Goal: Task Accomplishment & Management: Manage account settings

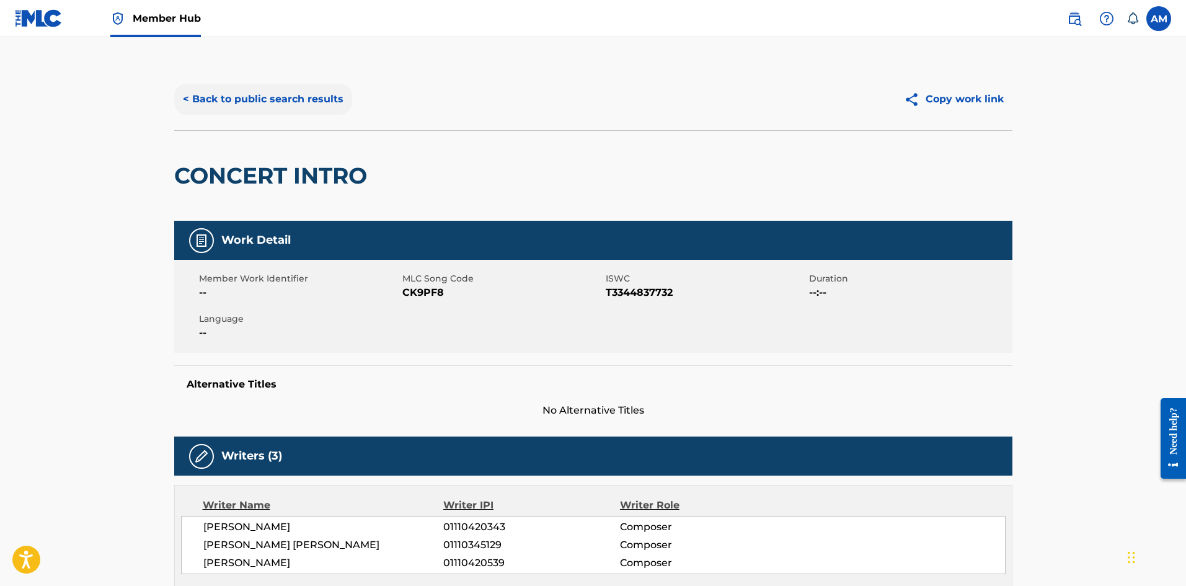
click at [291, 103] on button "< Back to public search results" at bounding box center [263, 99] width 178 height 31
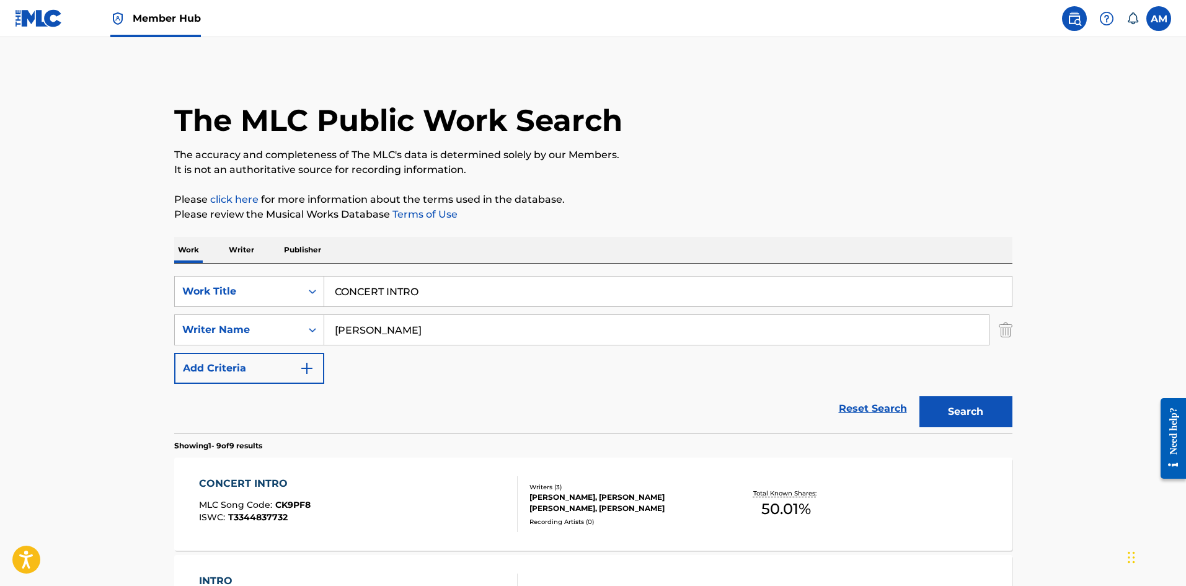
scroll to position [248, 0]
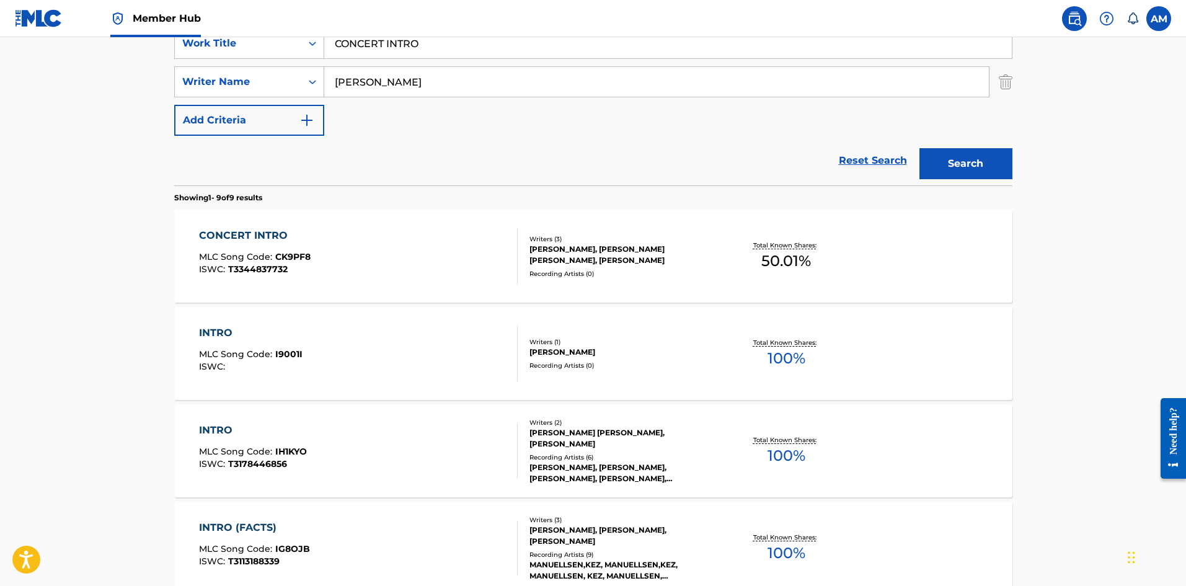
drag, startPoint x: 416, startPoint y: 45, endPoint x: 91, endPoint y: 47, distance: 324.9
click at [91, 47] on main "The MLC Public Work Search The accuracy and completeness of The MLC's data is d…" at bounding box center [593, 467] width 1186 height 1356
paste input "WHAT IT SOUNDS LIKE"
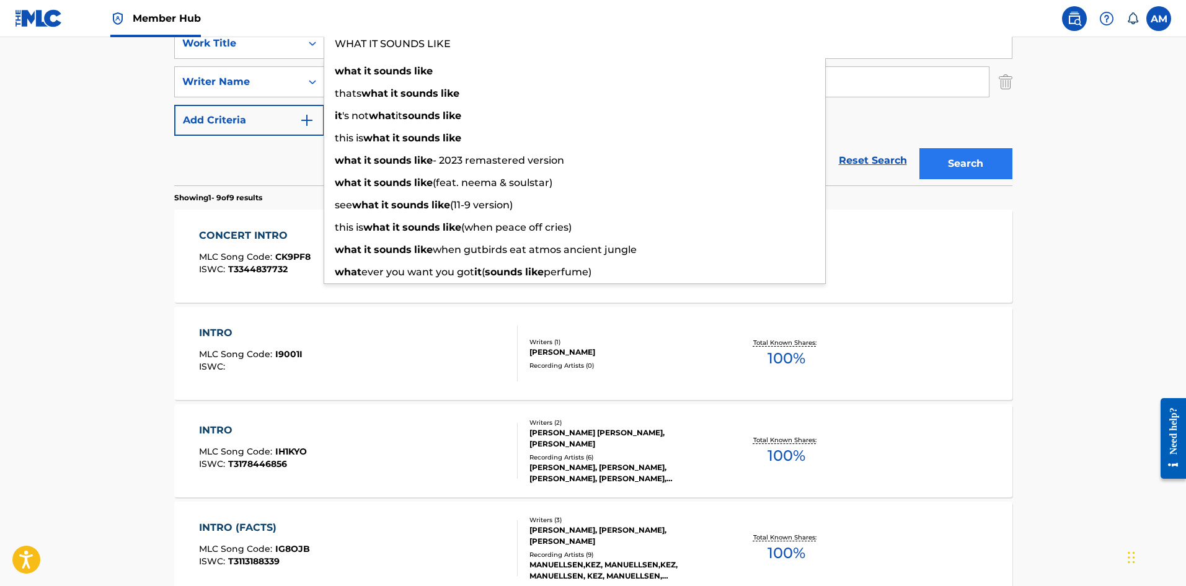
type input "WHAT IT SOUNDS LIKE"
click at [986, 170] on button "Search" at bounding box center [965, 163] width 93 height 31
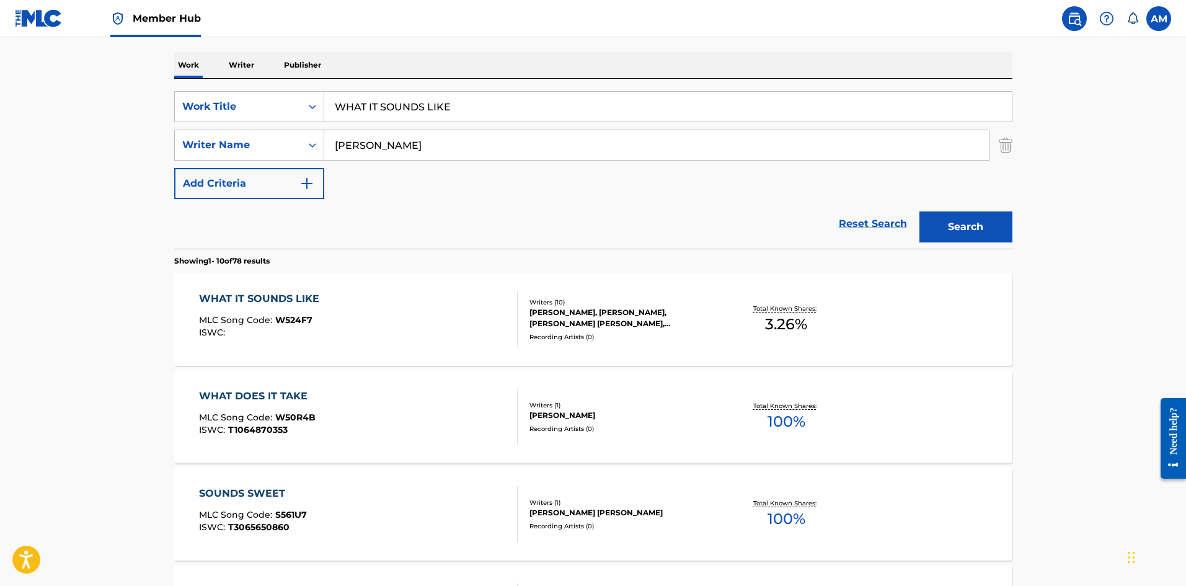
scroll to position [186, 0]
click at [508, 333] on div at bounding box center [512, 318] width 10 height 56
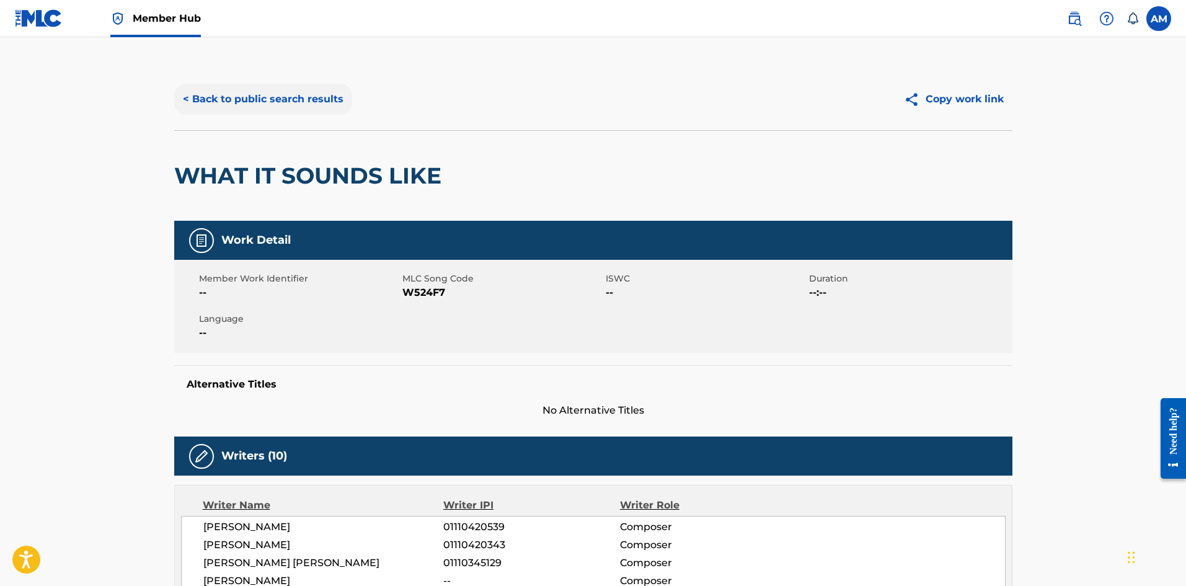
click at [257, 102] on button "< Back to public search results" at bounding box center [263, 99] width 178 height 31
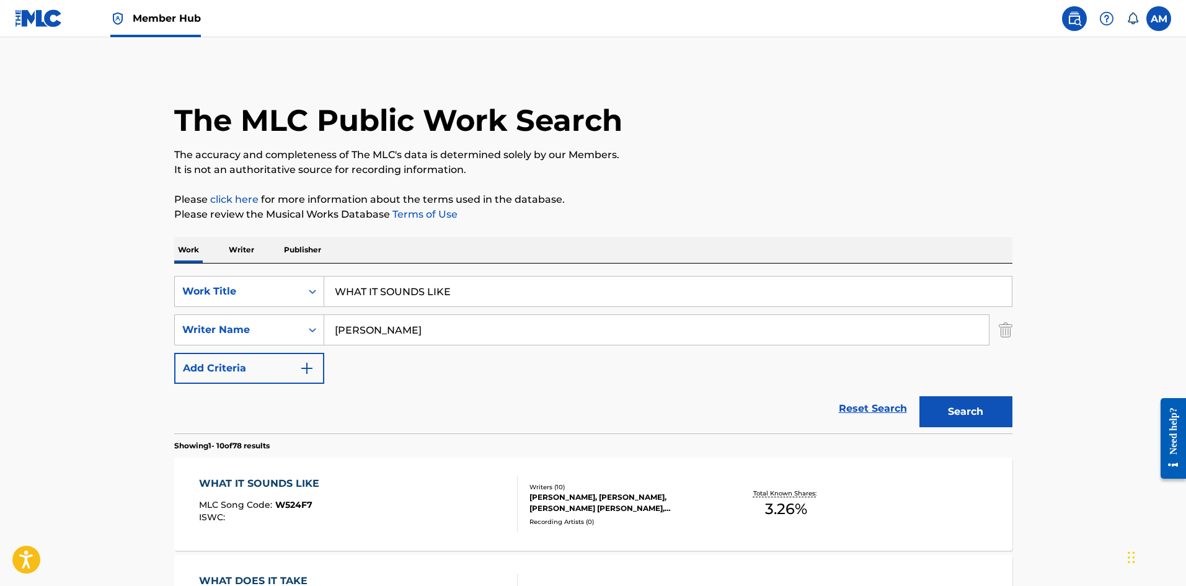
scroll to position [186, 0]
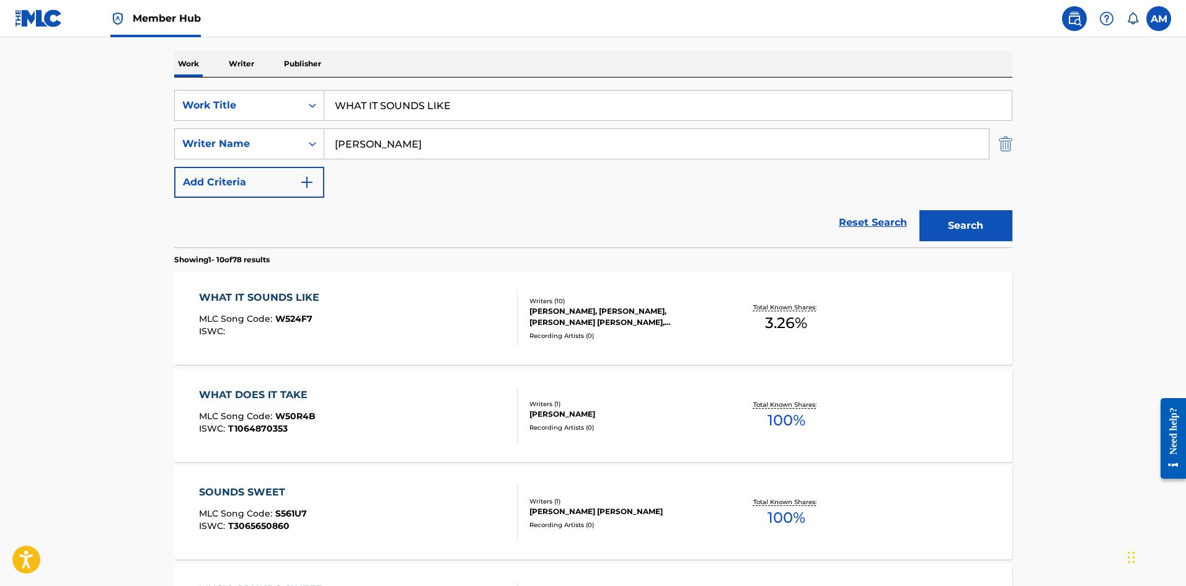
click at [1007, 136] on img "Search Form" at bounding box center [1006, 143] width 14 height 31
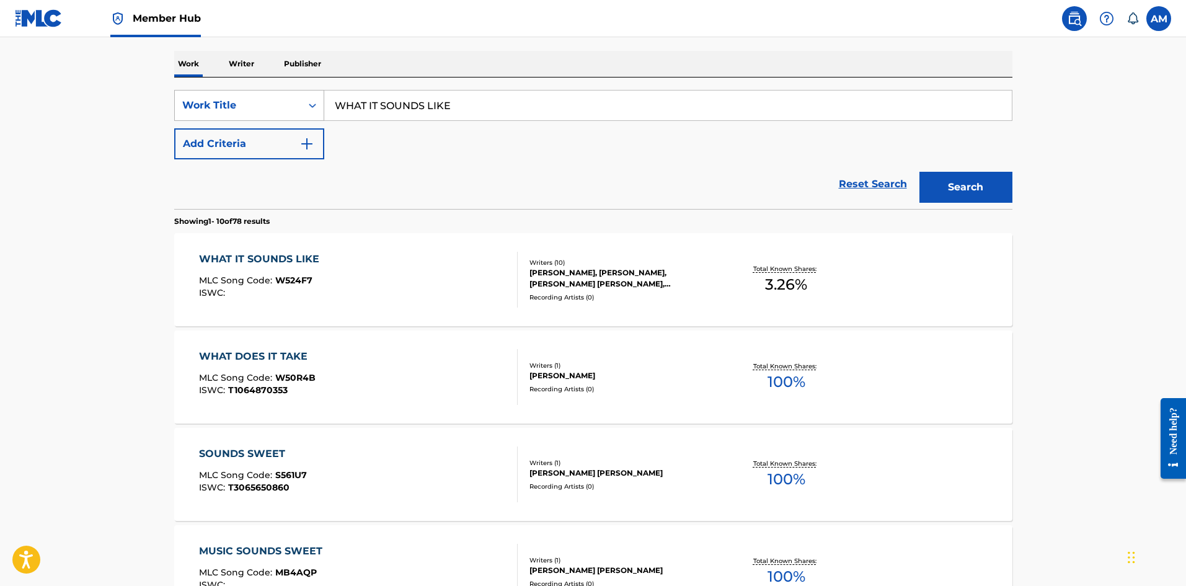
click at [290, 111] on div "Work Title" at bounding box center [238, 105] width 112 height 15
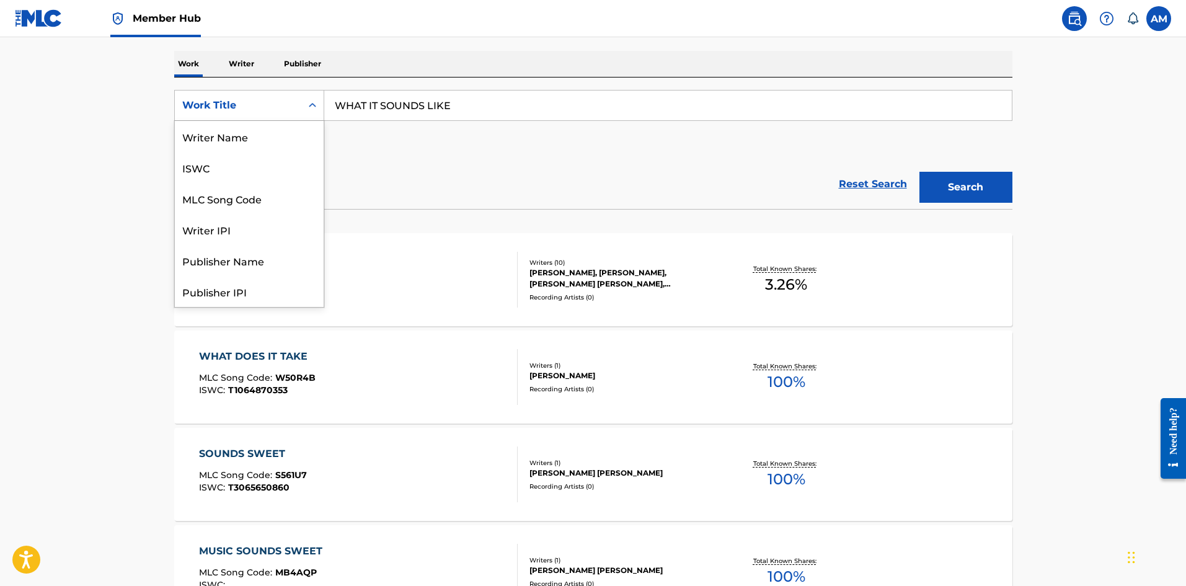
scroll to position [62, 0]
click at [277, 141] on div "MLC Song Code" at bounding box center [249, 136] width 149 height 31
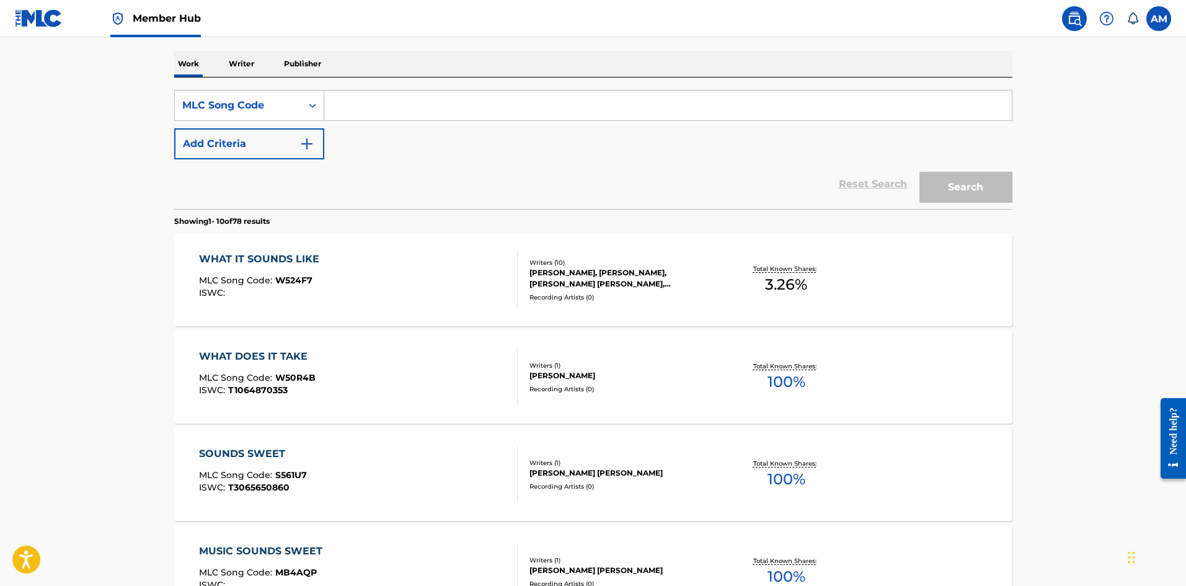
click at [446, 118] on input "Search Form" at bounding box center [668, 106] width 688 height 30
paste input "M64017"
type input "M64017"
click at [992, 193] on button "Search" at bounding box center [965, 187] width 93 height 31
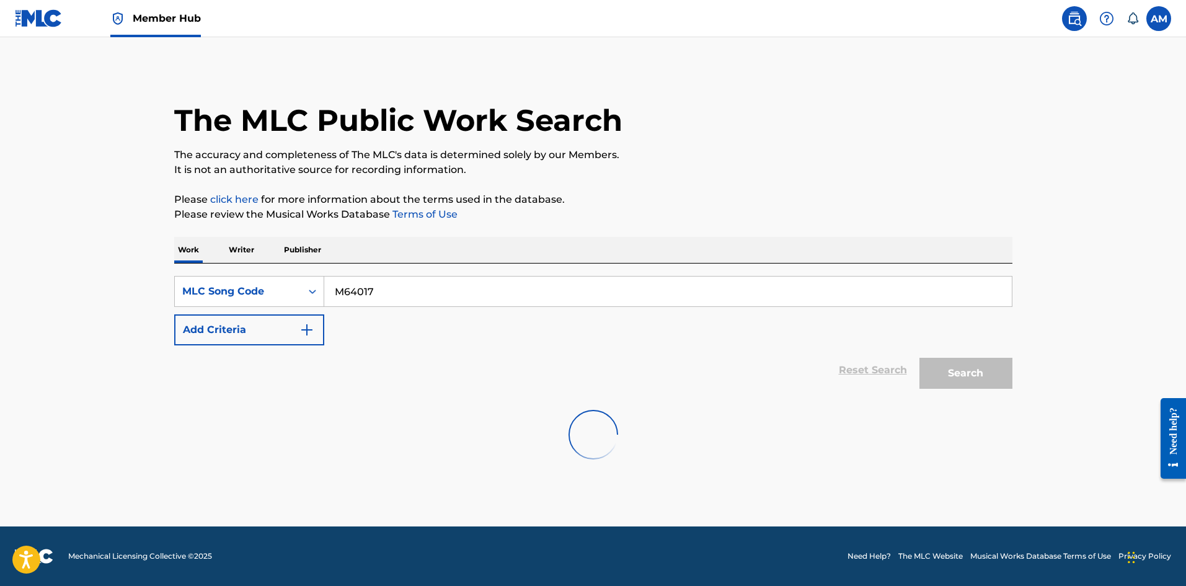
scroll to position [0, 0]
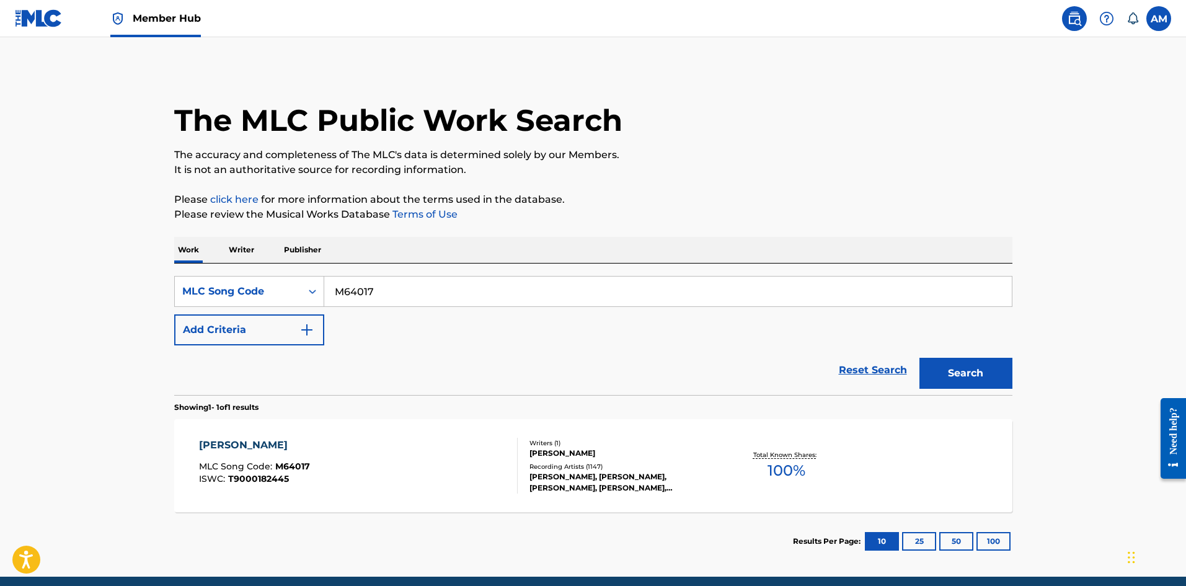
click at [430, 469] on div "MR. CROWLEY MLC Song Code : M64017 ISWC : T9000182445" at bounding box center [358, 466] width 319 height 56
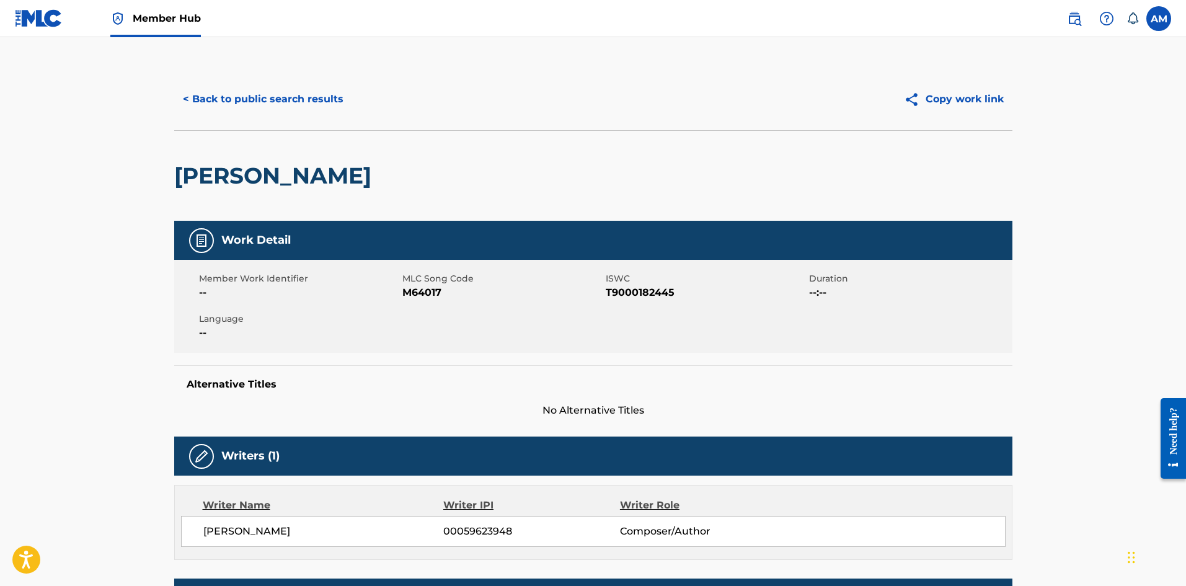
drag, startPoint x: 97, startPoint y: 81, endPoint x: 109, endPoint y: 81, distance: 12.4
click at [272, 107] on button "< Back to public search results" at bounding box center [263, 99] width 178 height 31
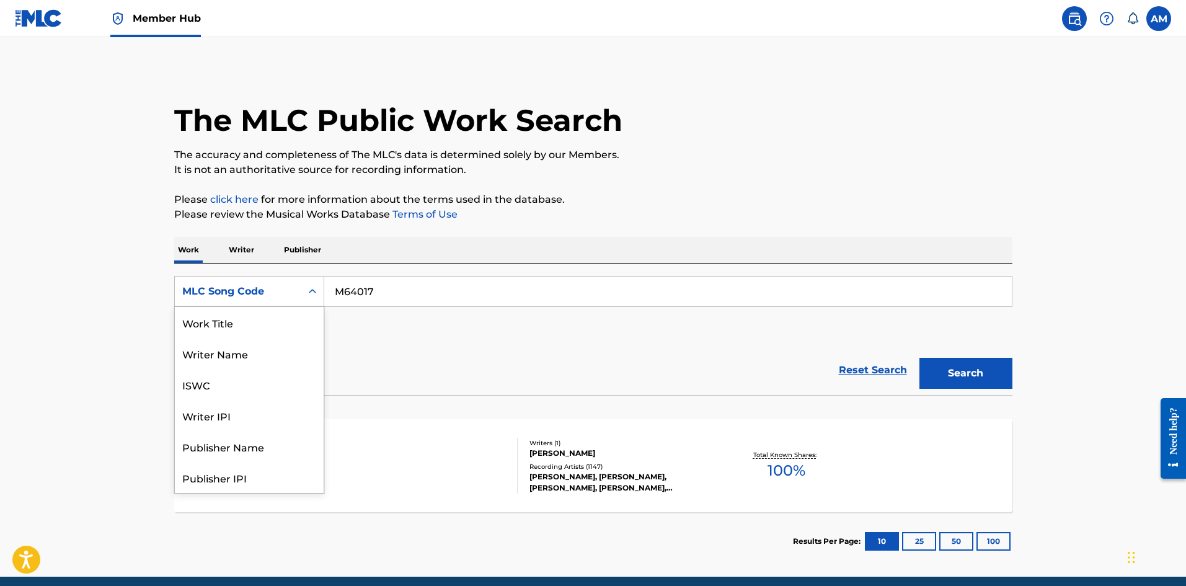
click at [244, 285] on div "MLC Song Code" at bounding box center [238, 291] width 112 height 15
click at [255, 321] on div "Work Title" at bounding box center [249, 322] width 149 height 31
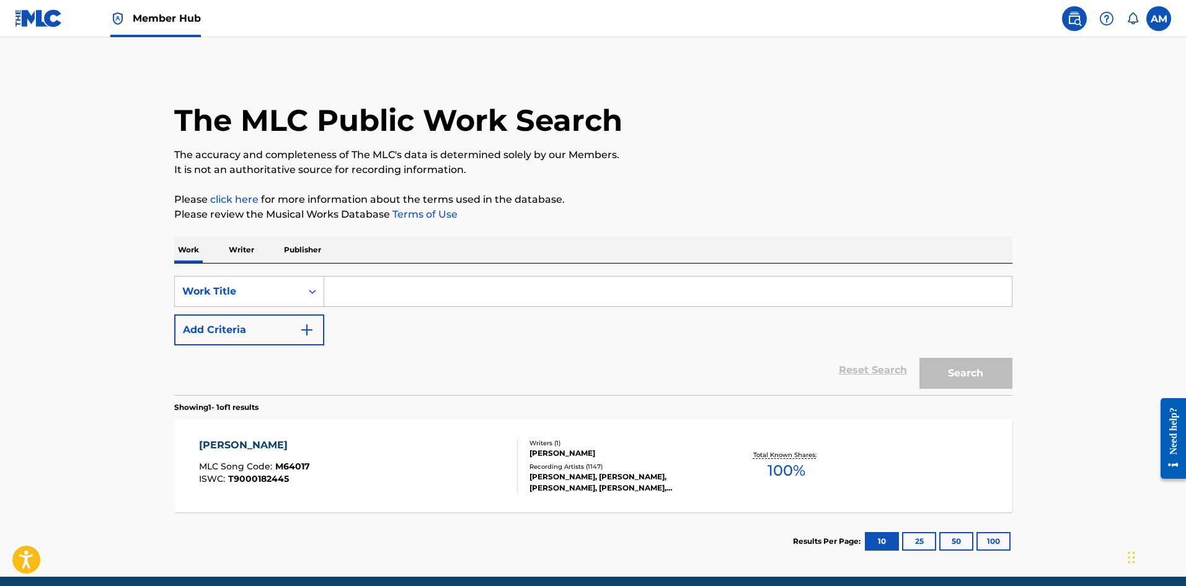
click at [395, 296] on input "Search Form" at bounding box center [668, 291] width 688 height 30
paste input "What It Sounds Like"
type input "What It Sounds Like"
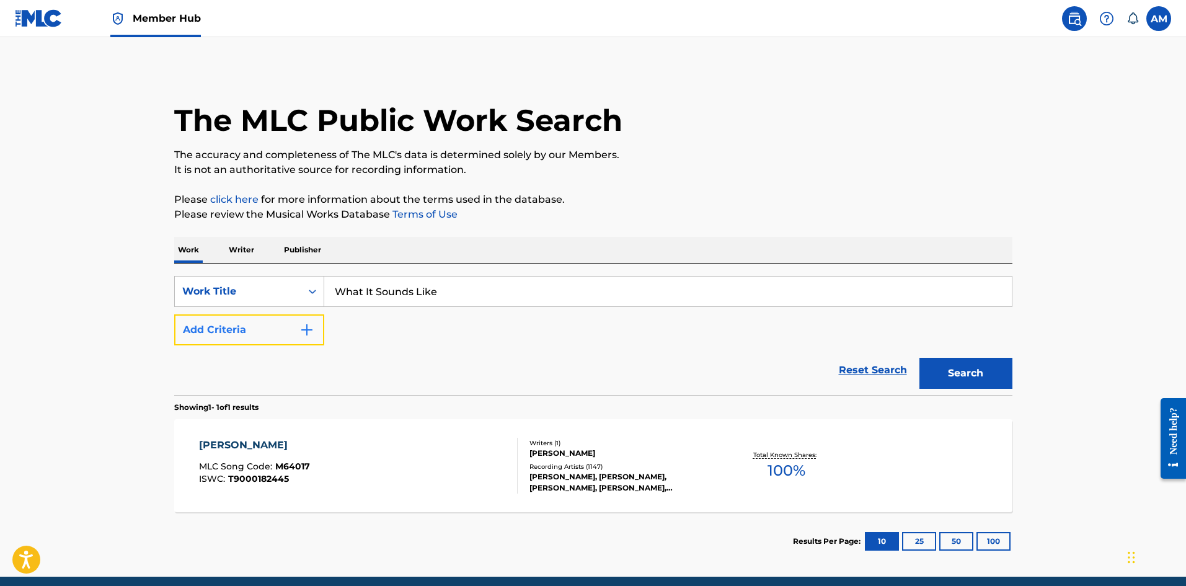
click at [275, 330] on button "Add Criteria" at bounding box center [249, 329] width 150 height 31
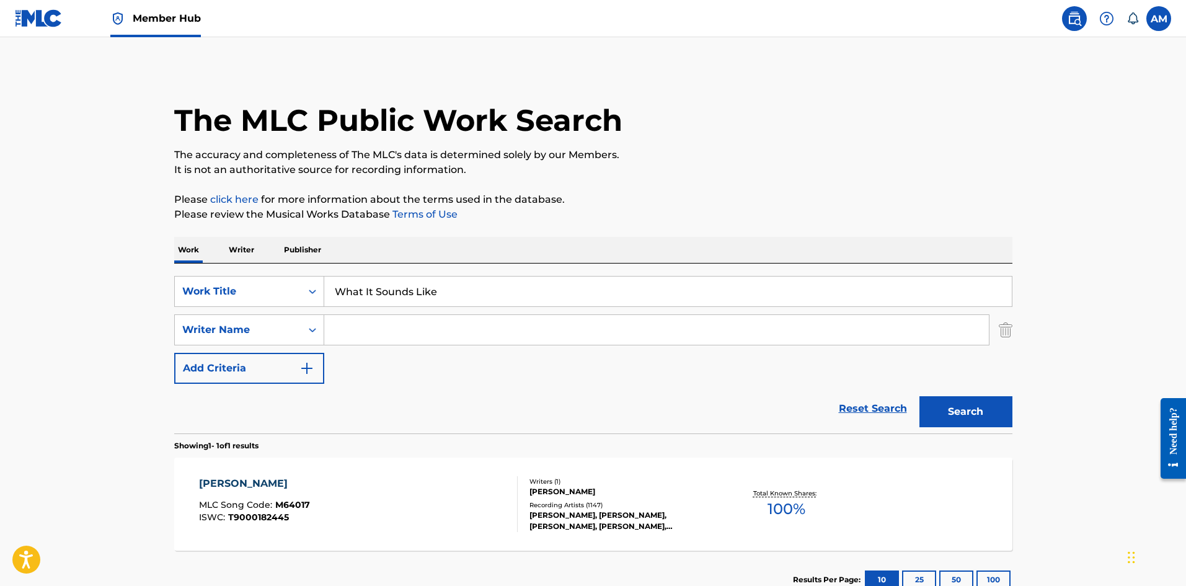
click at [385, 334] on input "Search Form" at bounding box center [656, 330] width 665 height 30
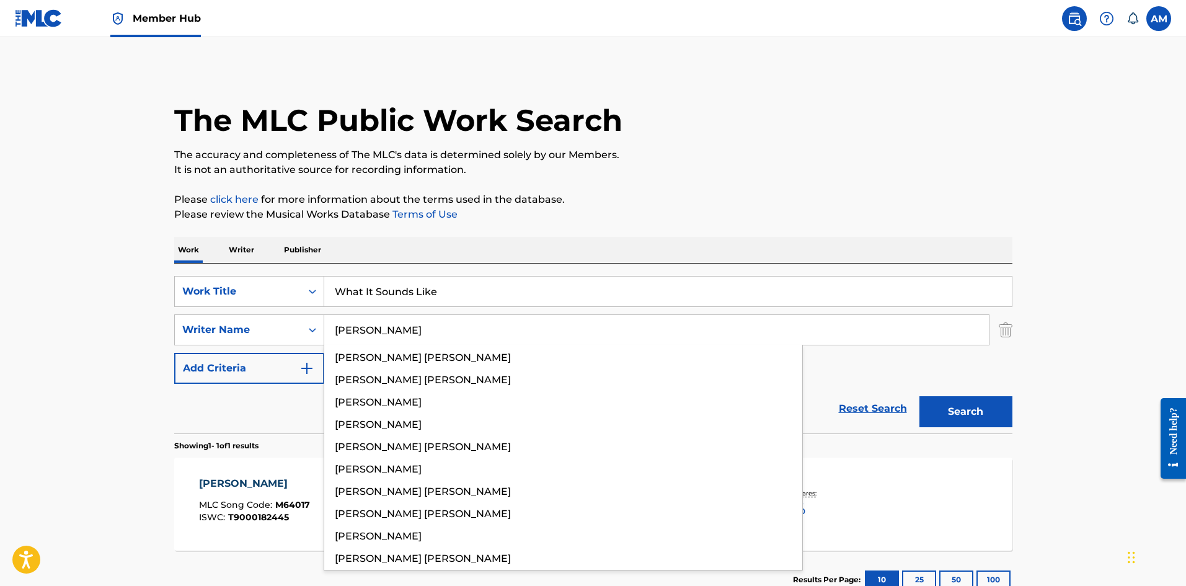
type input "kwak"
click at [919, 396] on button "Search" at bounding box center [965, 411] width 93 height 31
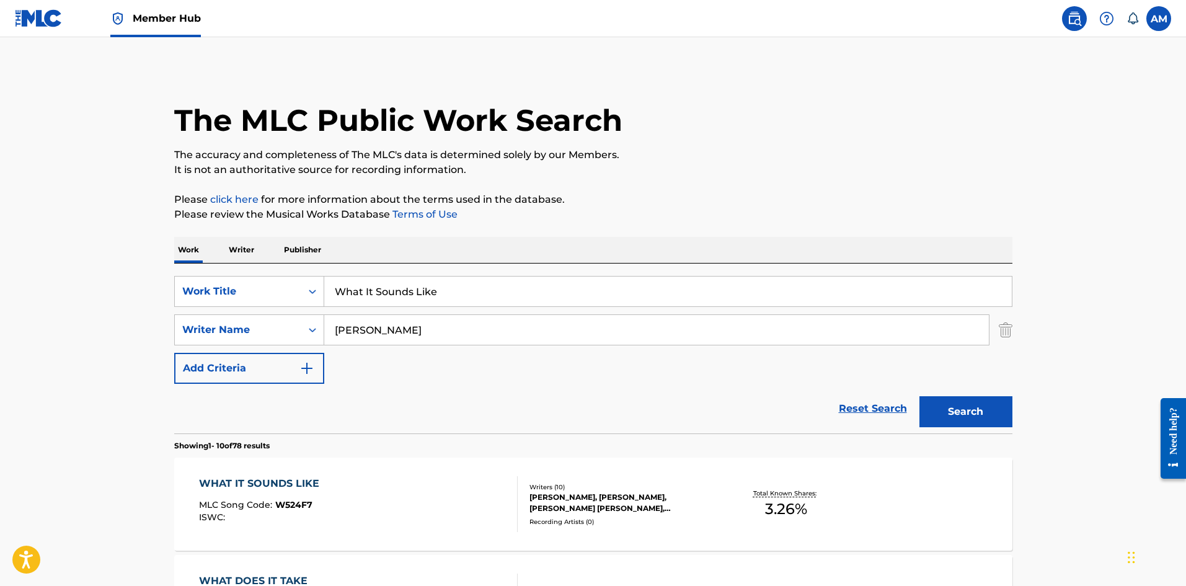
click at [443, 497] on div "WHAT IT SOUNDS LIKE MLC Song Code : W524F7 ISWC :" at bounding box center [358, 504] width 319 height 56
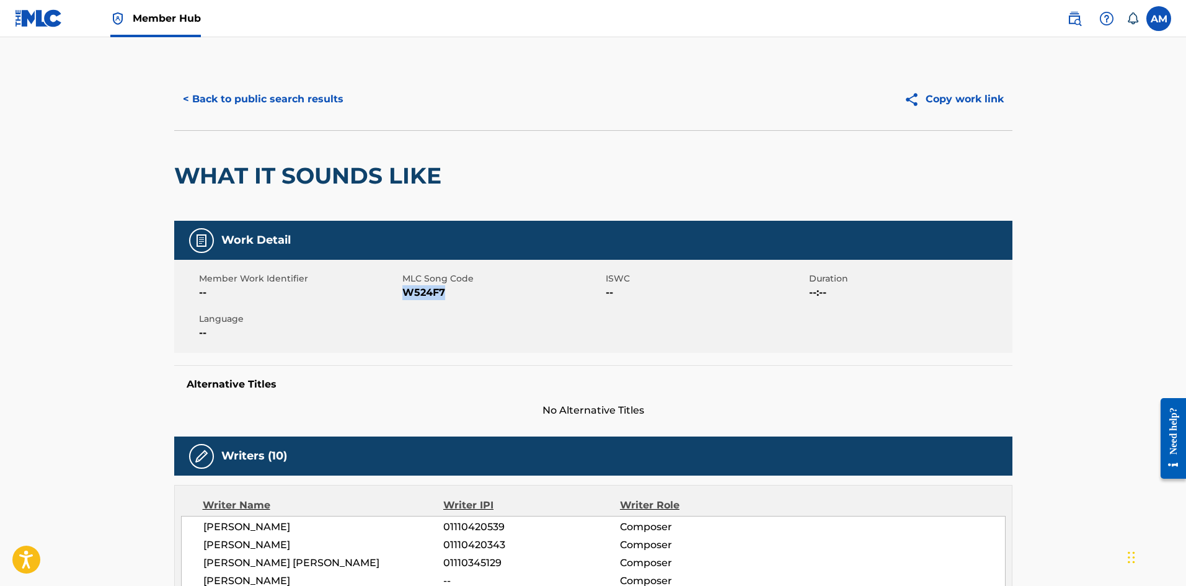
drag, startPoint x: 451, startPoint y: 294, endPoint x: 405, endPoint y: 294, distance: 45.3
click at [405, 294] on span "W524F7" at bounding box center [502, 292] width 200 height 15
copy span "W524F7"
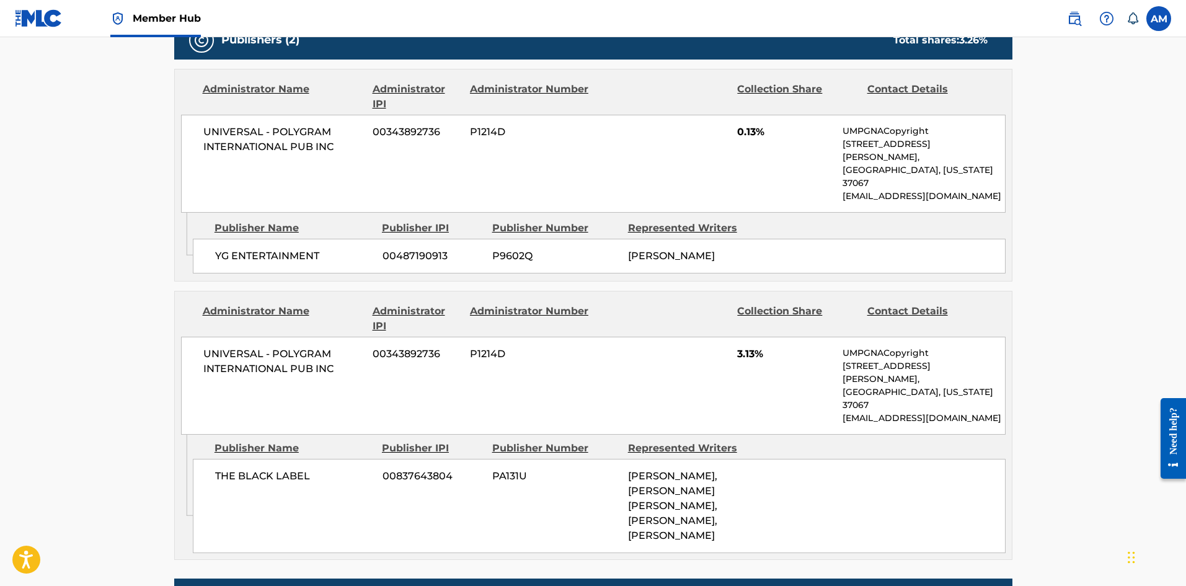
scroll to position [682, 0]
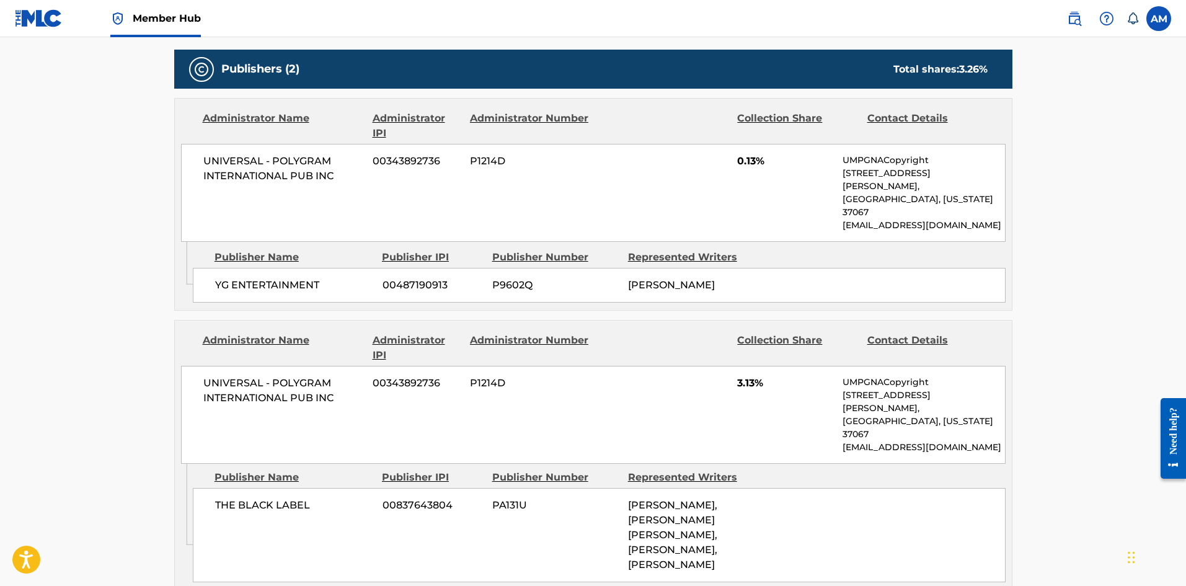
click at [248, 503] on div "THE BLACK LABEL 00837643804 PA131U JEONG HUN SEO, YOO HAN LEE, HEE DONG NAM, JO…" at bounding box center [599, 535] width 813 height 94
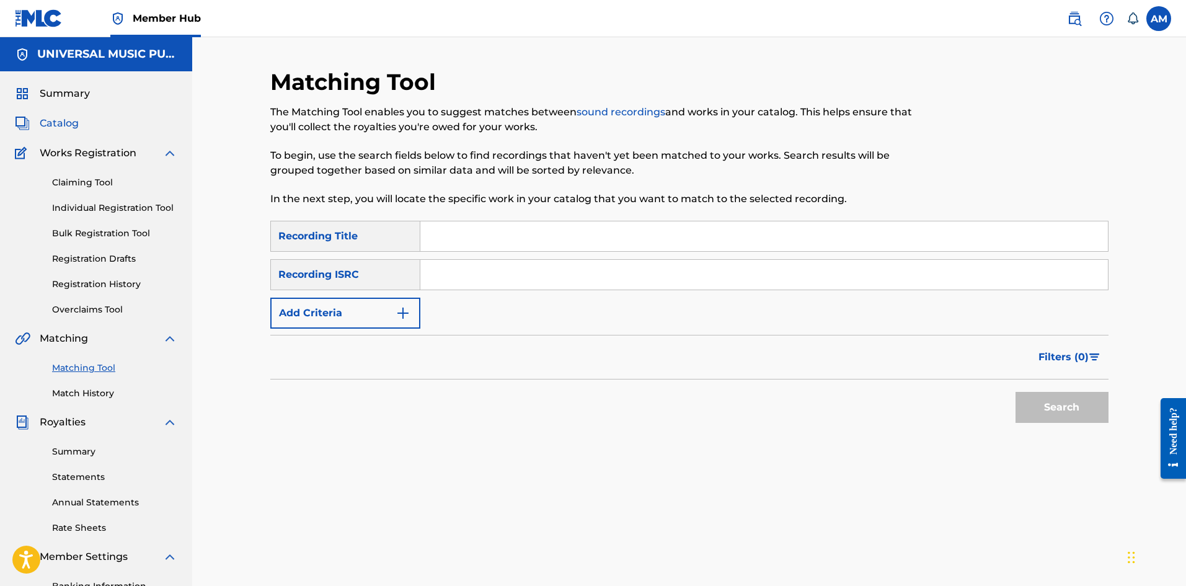
click at [69, 120] on span "Catalog" at bounding box center [59, 123] width 39 height 15
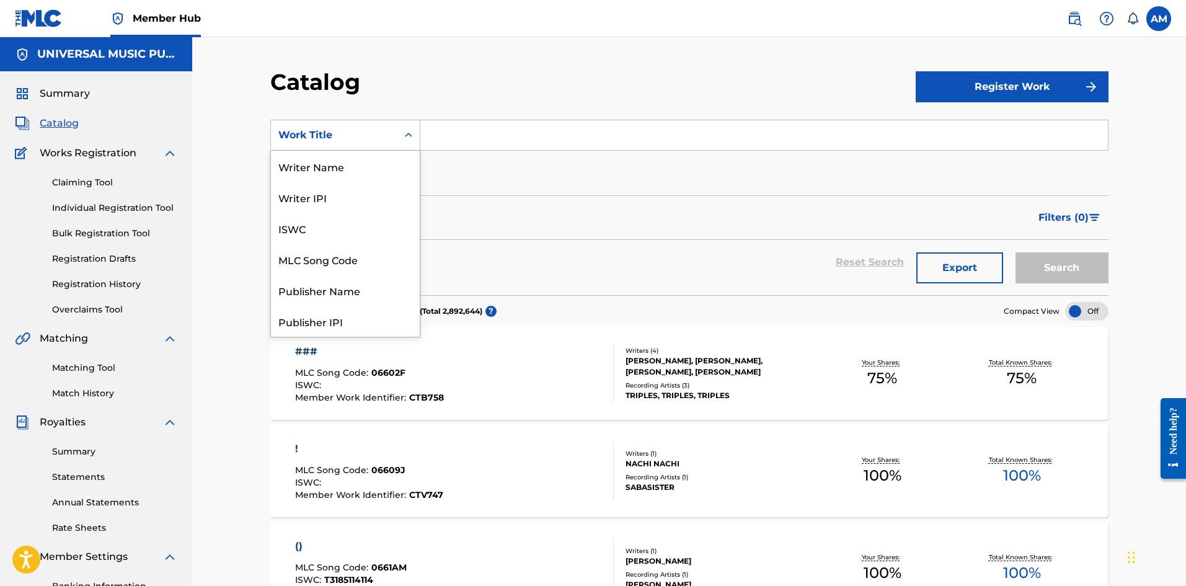
click at [342, 137] on div "Work Title" at bounding box center [334, 135] width 112 height 15
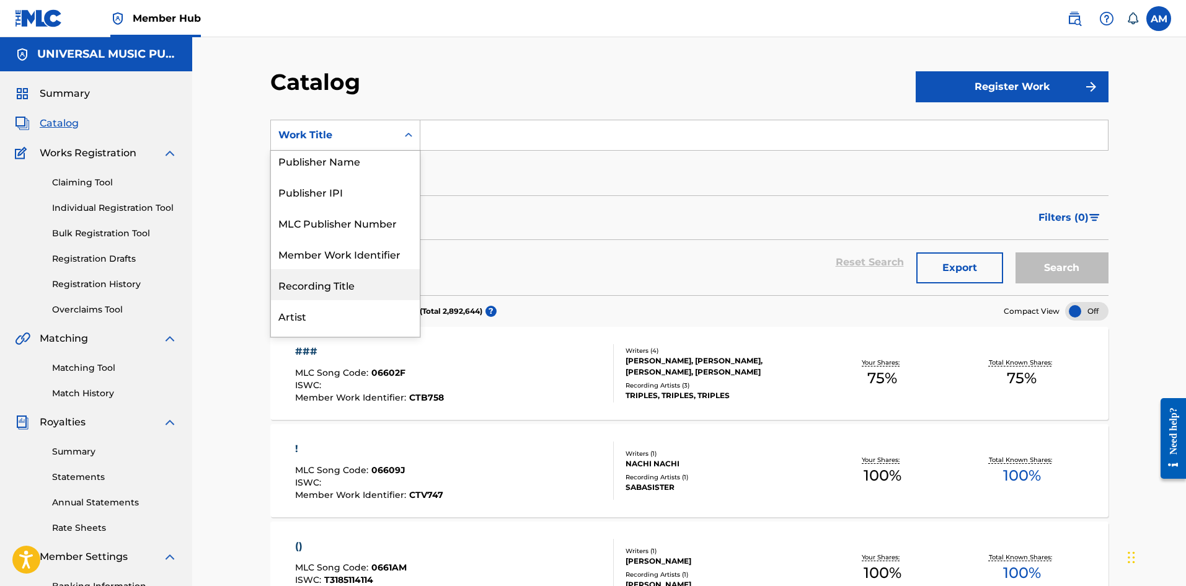
scroll to position [62, 0]
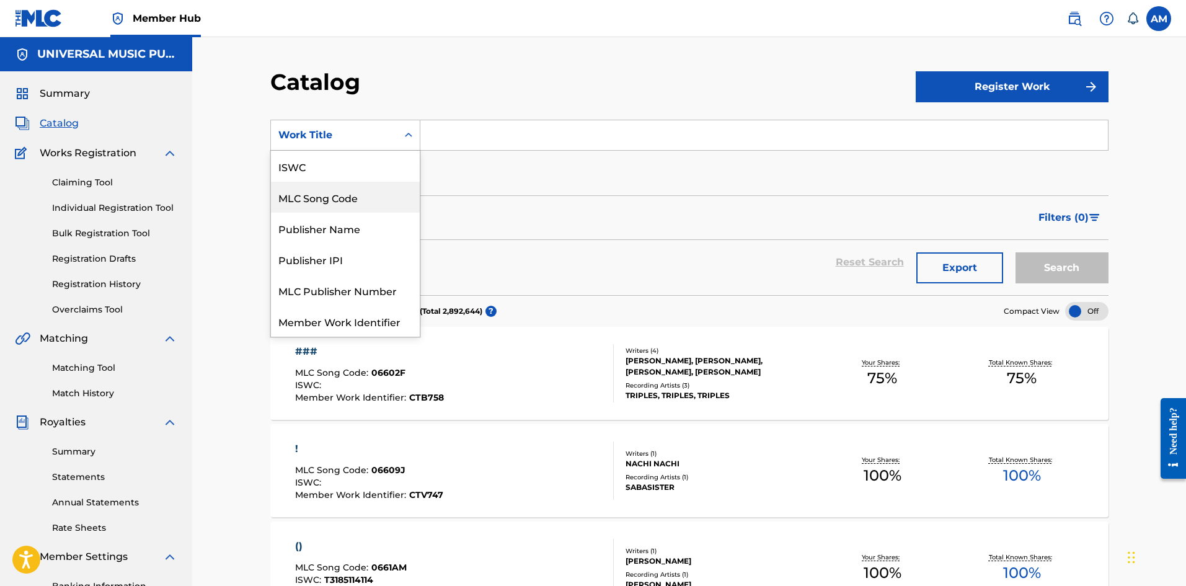
click at [351, 204] on div "MLC Song Code" at bounding box center [345, 197] width 149 height 31
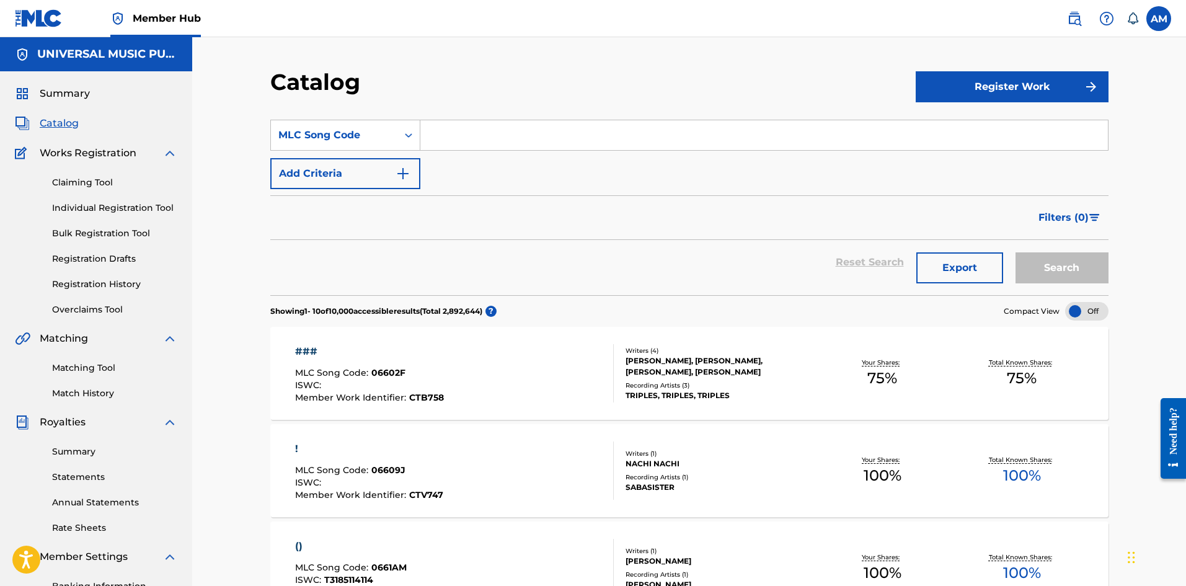
click at [477, 139] on input "Search Form" at bounding box center [764, 135] width 688 height 30
paste input "W524F7"
type input "W524F7"
click at [1073, 273] on button "Search" at bounding box center [1061, 267] width 93 height 31
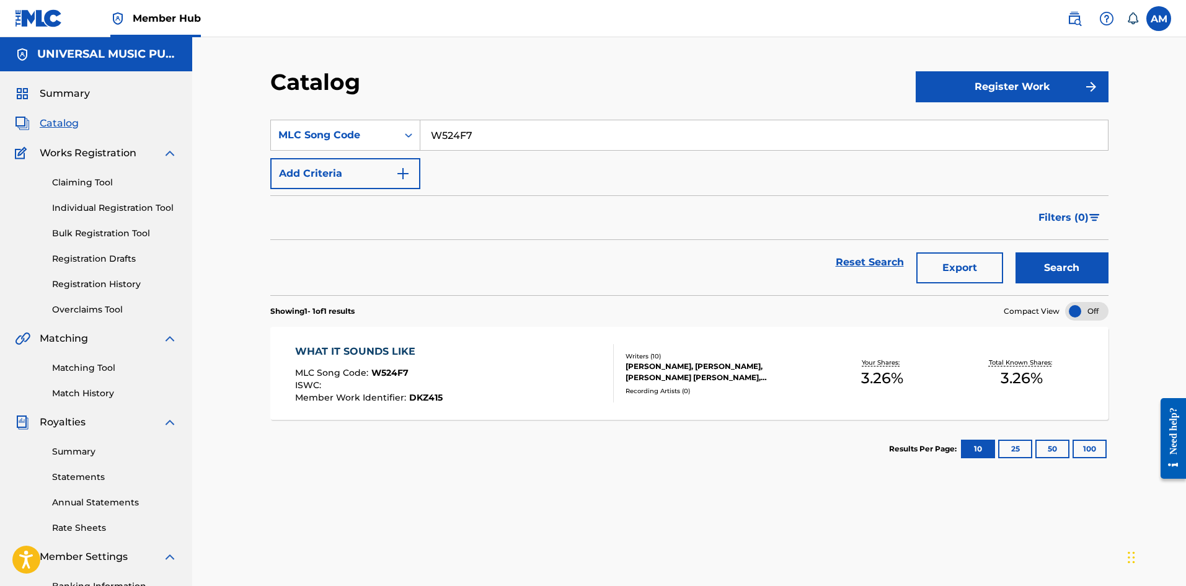
click at [630, 386] on div "Recording Artists ( 0 )" at bounding box center [719, 390] width 187 height 9
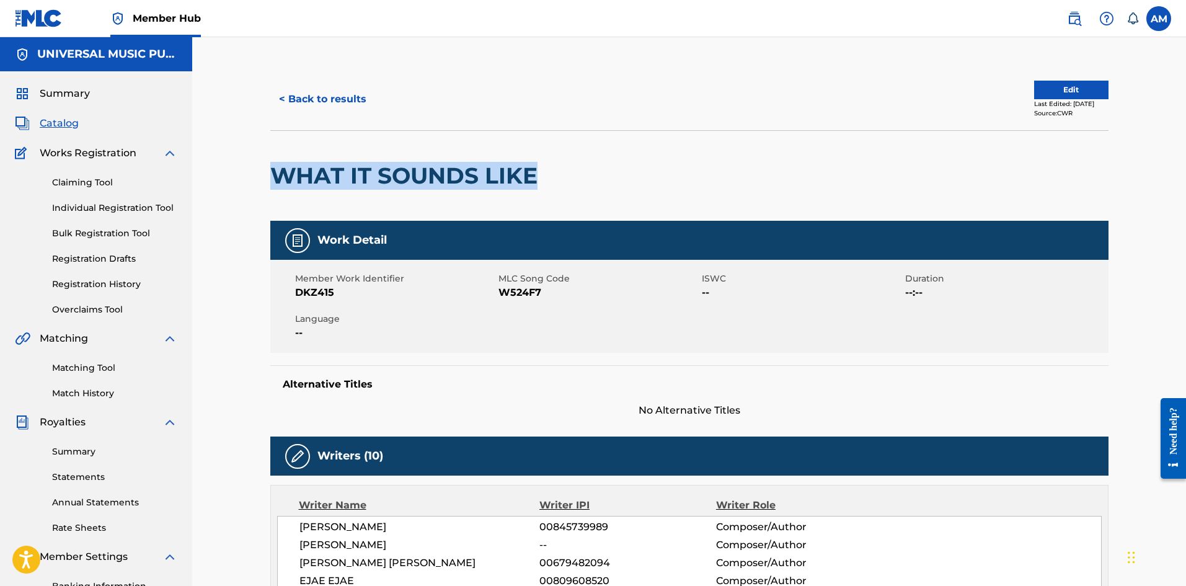
drag, startPoint x: 542, startPoint y: 185, endPoint x: 268, endPoint y: 181, distance: 274.0
click at [1042, 97] on button "Edit" at bounding box center [1071, 90] width 74 height 19
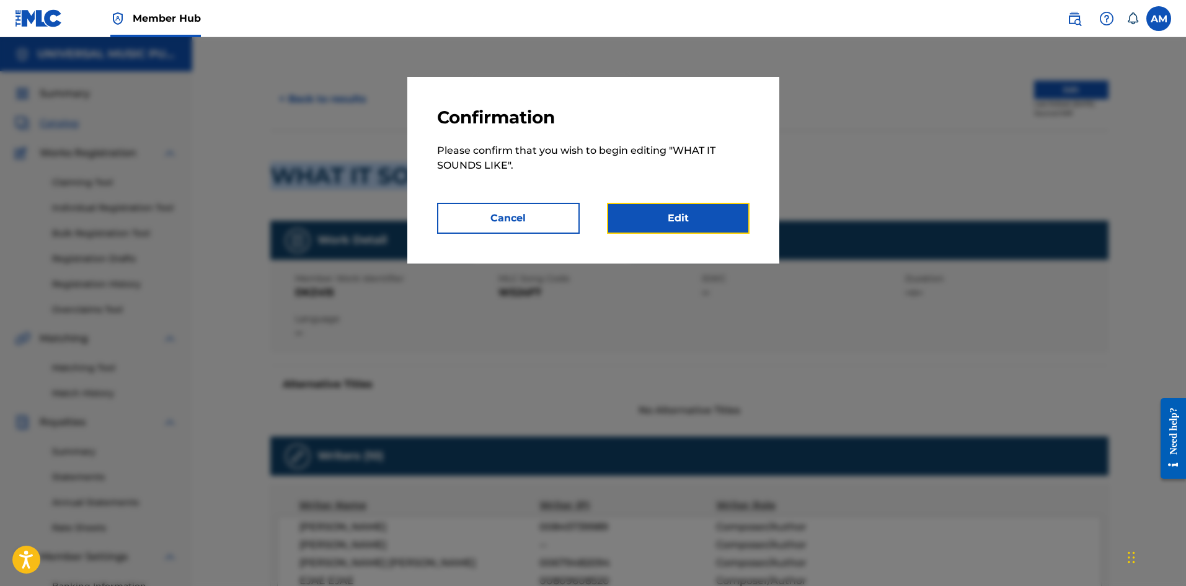
drag, startPoint x: 712, startPoint y: 213, endPoint x: 12, endPoint y: 347, distance: 712.6
click at [712, 213] on link "Edit" at bounding box center [678, 218] width 143 height 31
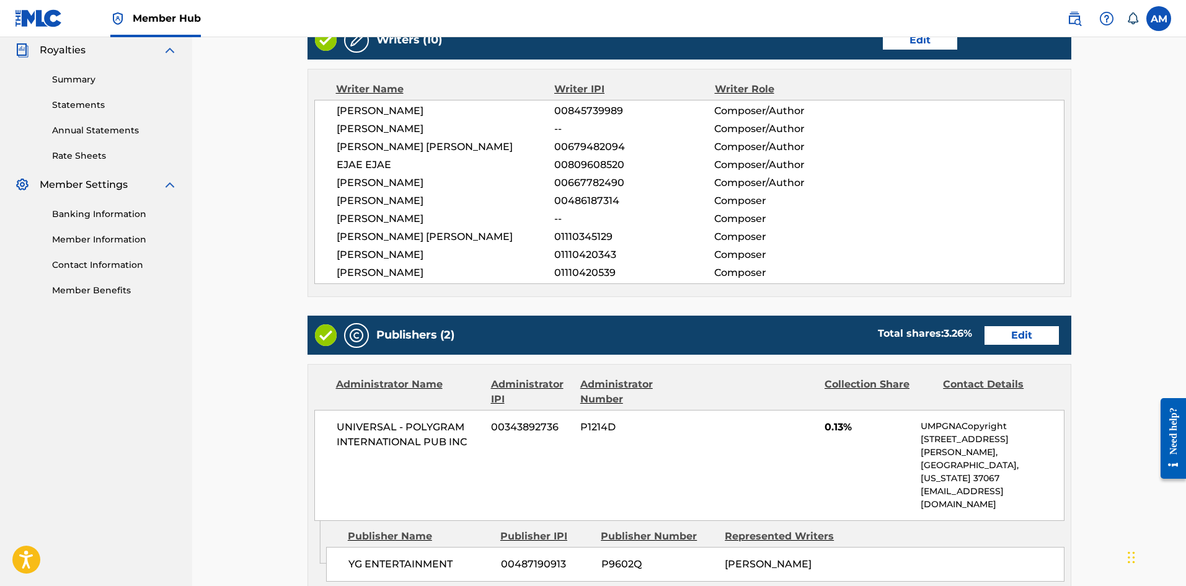
scroll to position [558, 0]
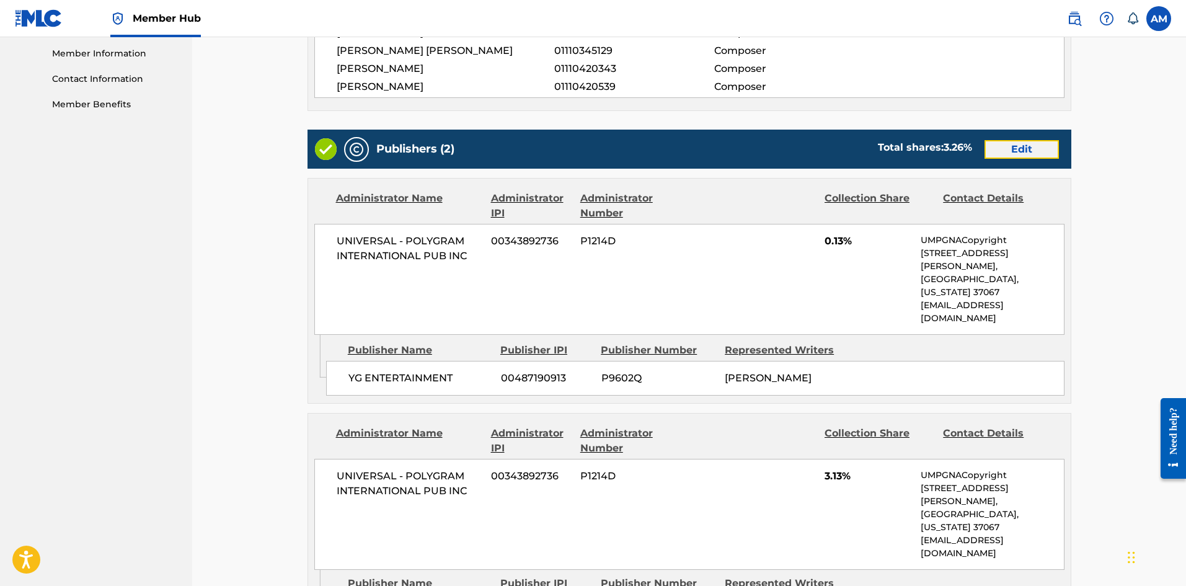
click at [1018, 159] on link "Edit" at bounding box center [1021, 149] width 74 height 19
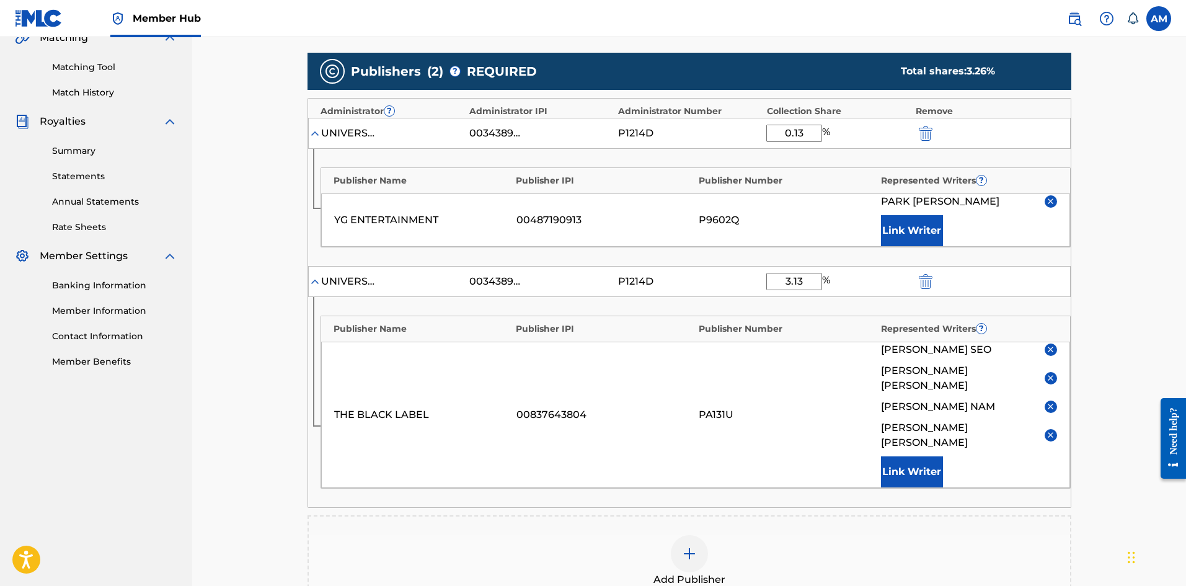
scroll to position [310, 0]
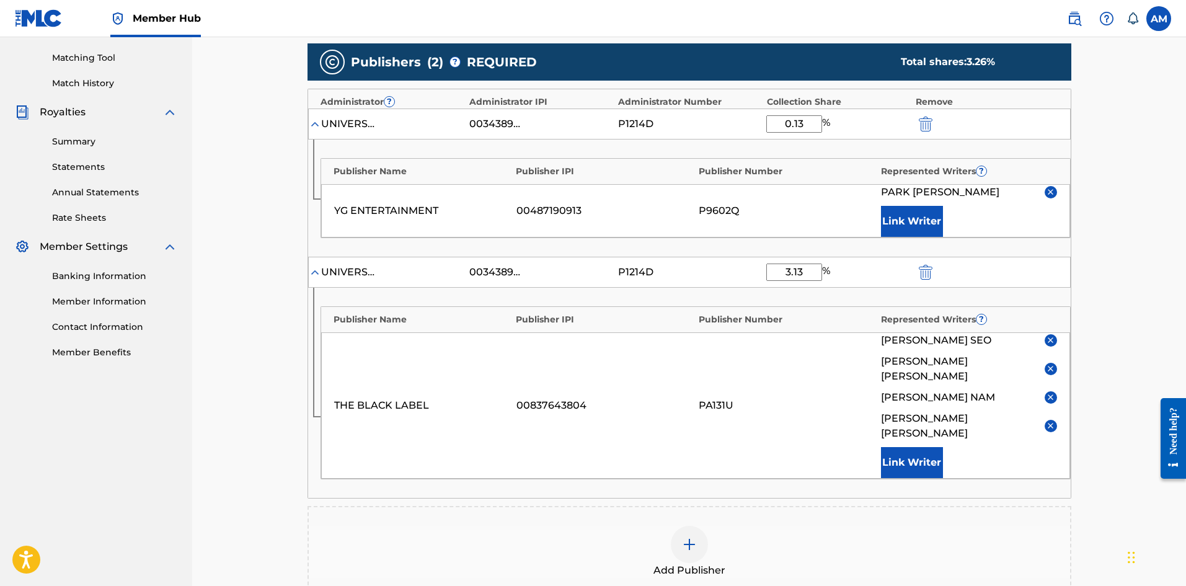
drag, startPoint x: 803, startPoint y: 123, endPoint x: 795, endPoint y: 123, distance: 8.7
click at [795, 123] on input "0.13" at bounding box center [794, 123] width 56 height 17
type input "0.45"
drag, startPoint x: 810, startPoint y: 268, endPoint x: 723, endPoint y: 275, distance: 87.0
click at [723, 275] on div "UNIVERSAL - POLYGRAM INTERNATIONAL PUB INC 00343892736 P1214D 3.13 %" at bounding box center [689, 272] width 763 height 31
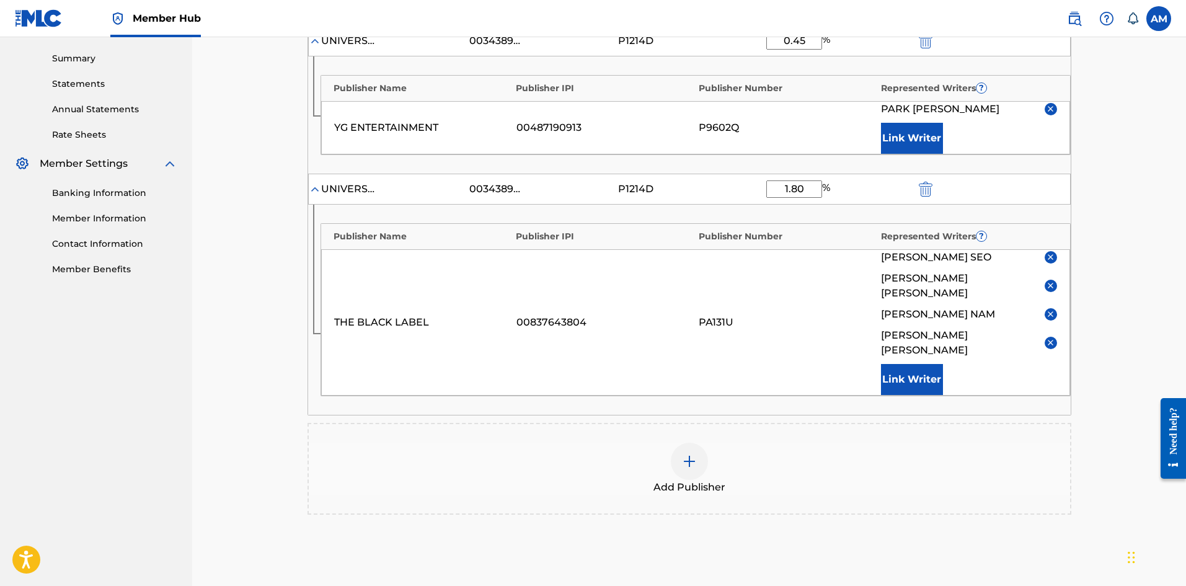
scroll to position [510, 0]
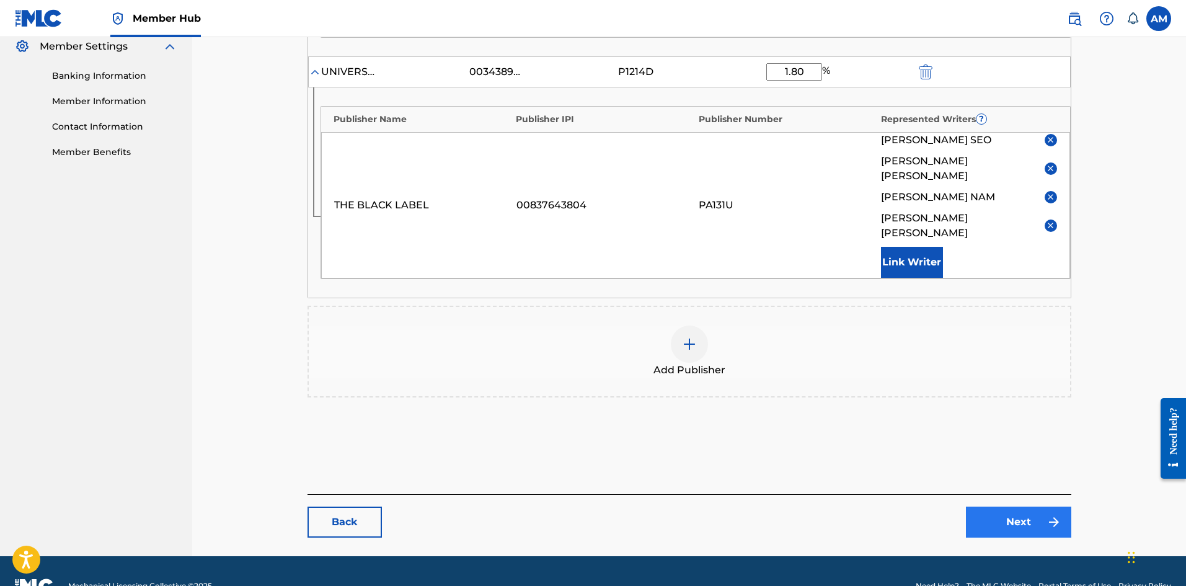
type input "1.80"
click at [1012, 506] on link "Next" at bounding box center [1018, 521] width 105 height 31
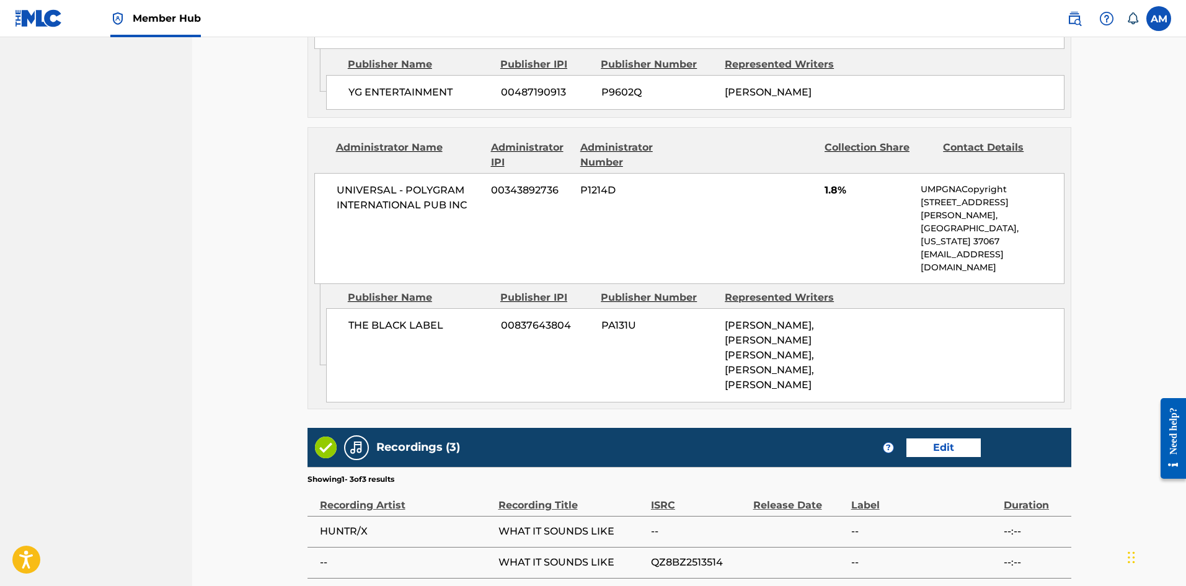
scroll to position [955, 0]
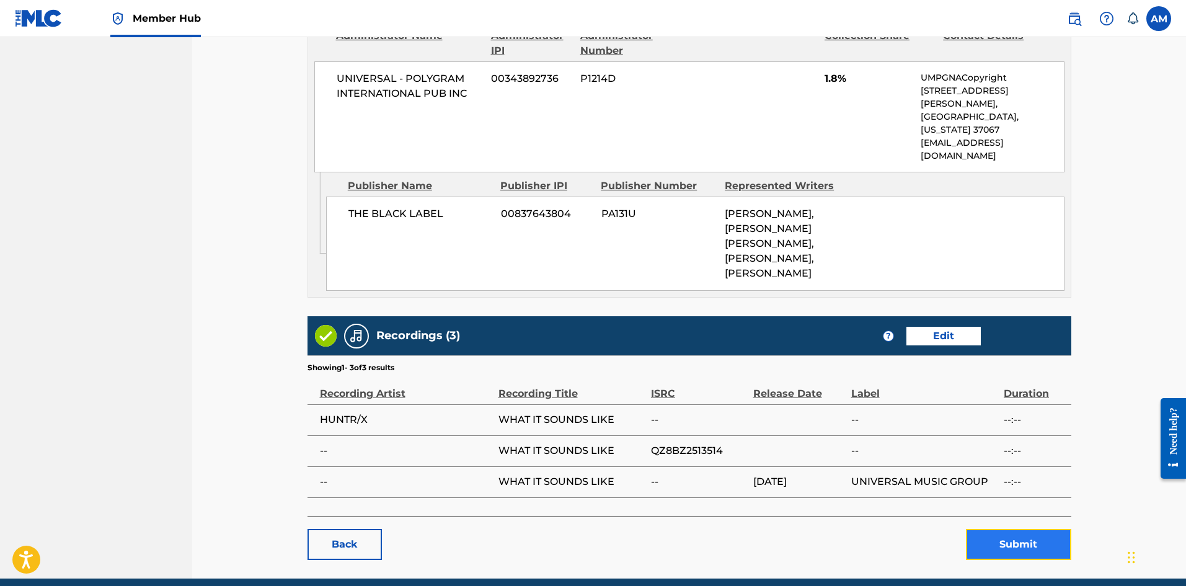
click at [1001, 529] on button "Submit" at bounding box center [1018, 544] width 105 height 31
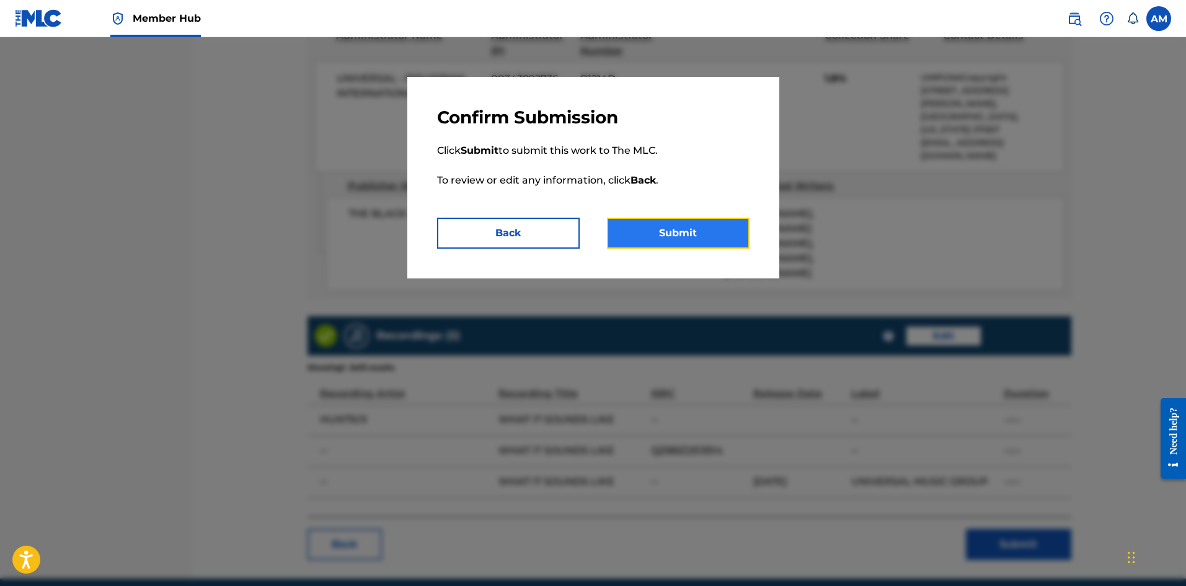
click at [643, 226] on button "Submit" at bounding box center [678, 233] width 143 height 31
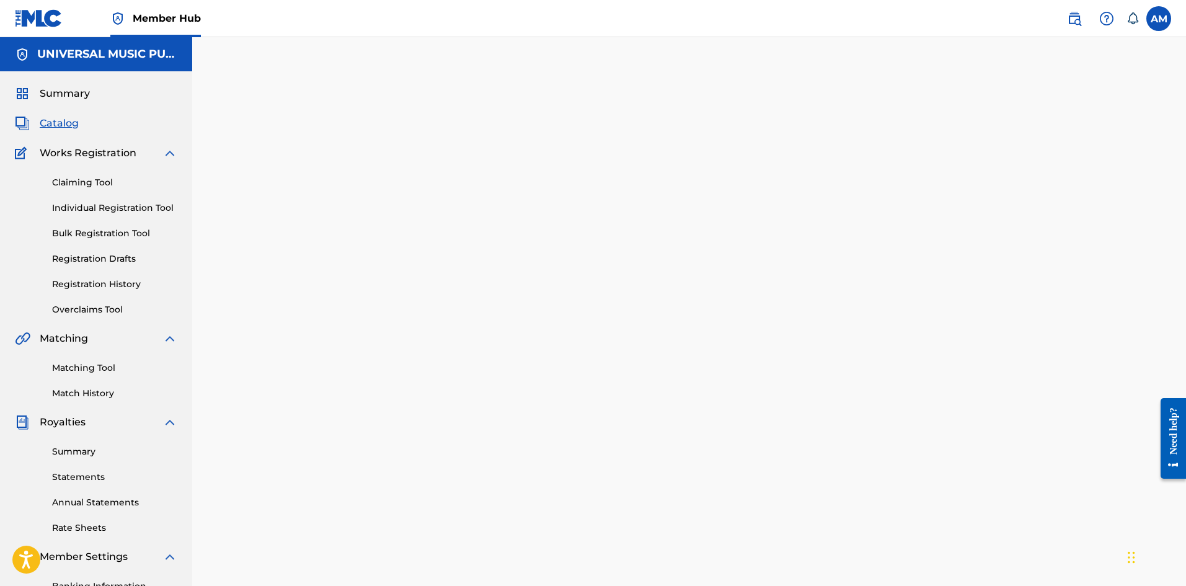
click at [58, 118] on span "Catalog" at bounding box center [59, 123] width 39 height 15
